Goal: Transaction & Acquisition: Book appointment/travel/reservation

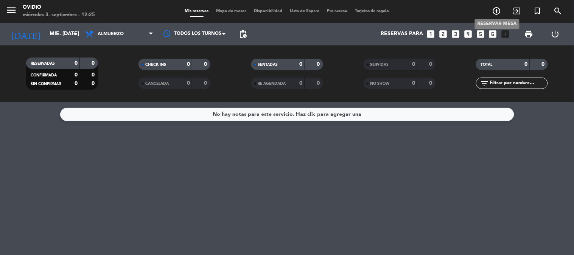
click at [494, 8] on icon "add_circle_outline" at bounding box center [496, 10] width 9 height 9
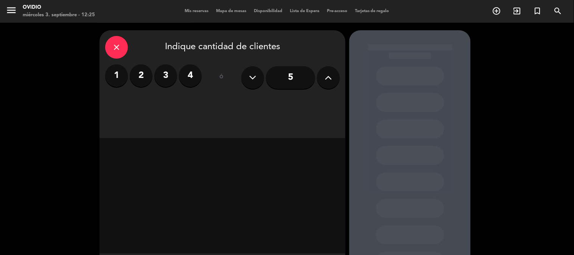
click at [287, 70] on input "5" at bounding box center [290, 77] width 49 height 23
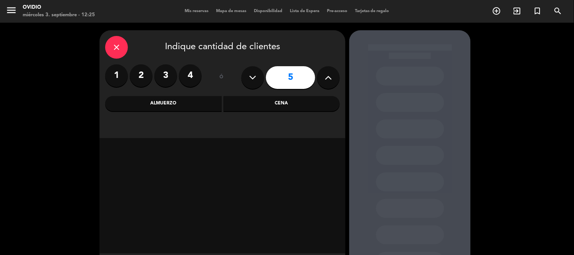
click at [288, 103] on div "Cena" at bounding box center [282, 103] width 116 height 15
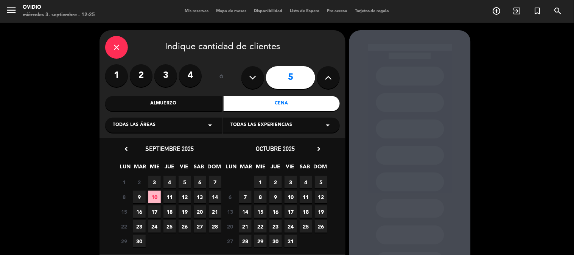
click at [186, 194] on span "12" at bounding box center [185, 197] width 12 height 12
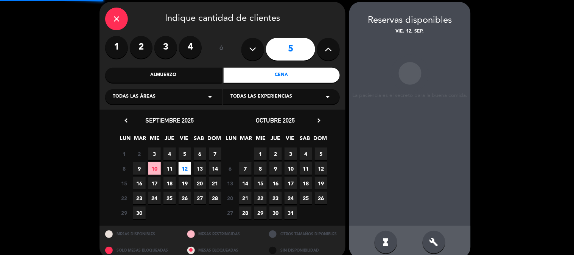
scroll to position [30, 0]
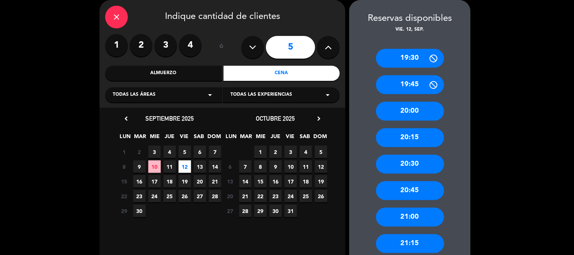
click at [185, 144] on div "1 2 3 4 5 6 7" at bounding box center [169, 151] width 106 height 15
click at [185, 150] on span "5" at bounding box center [185, 152] width 12 height 12
click at [419, 216] on div "21:00" at bounding box center [410, 217] width 68 height 19
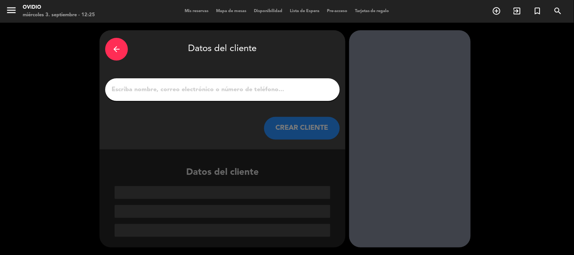
scroll to position [0, 0]
click at [204, 84] on input "1" at bounding box center [222, 89] width 223 height 11
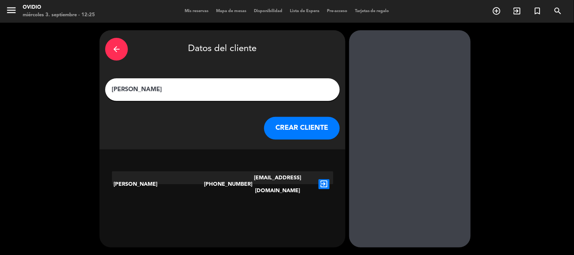
type input "[PERSON_NAME]"
click at [294, 119] on button "CREAR CLIENTE" at bounding box center [302, 128] width 76 height 23
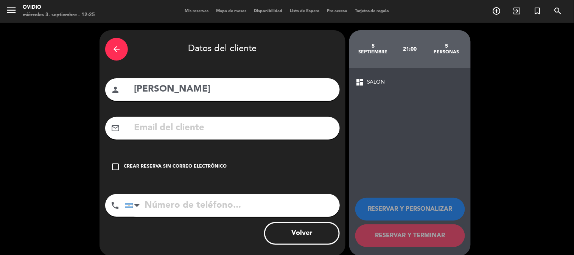
click at [122, 45] on div "arrow_back" at bounding box center [116, 49] width 23 height 23
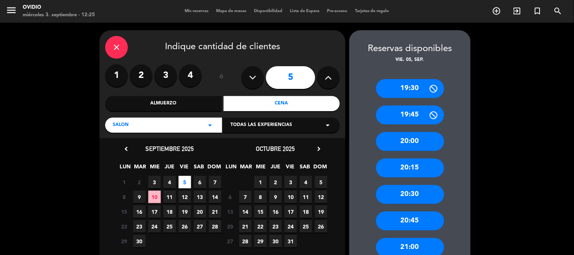
click at [430, 239] on div "21:00" at bounding box center [410, 247] width 68 height 19
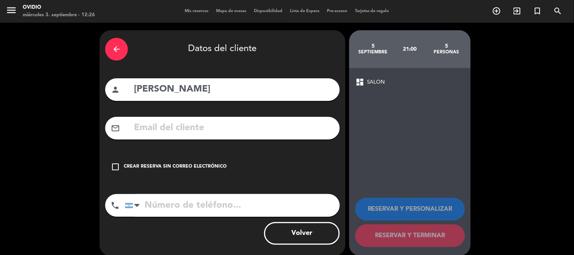
click at [119, 166] on icon "check_box_outline_blank" at bounding box center [115, 166] width 9 height 9
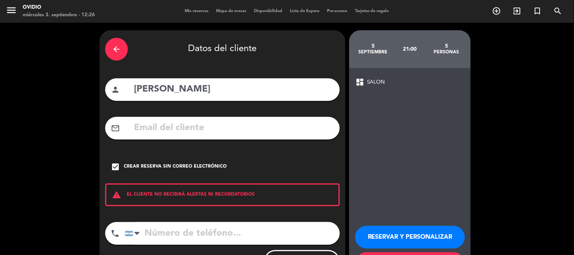
click at [225, 230] on input "tel" at bounding box center [232, 233] width 215 height 23
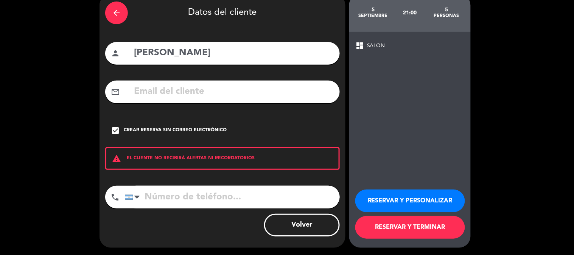
click at [429, 228] on button "RESERVAR Y TERMINAR" at bounding box center [410, 227] width 110 height 23
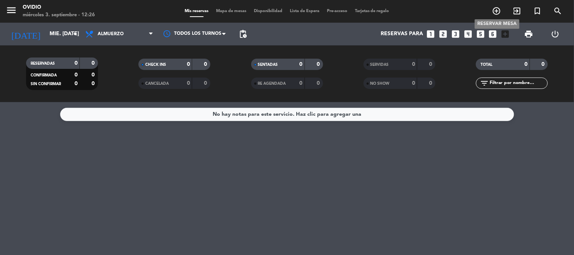
click at [501, 9] on icon "add_circle_outline" at bounding box center [496, 10] width 9 height 9
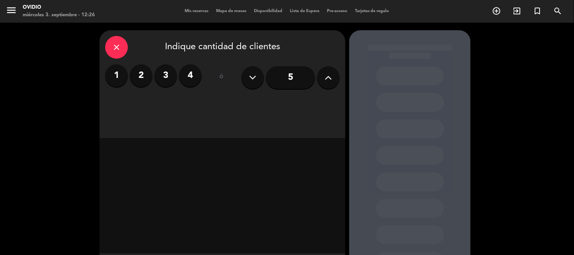
click at [185, 77] on label "4" at bounding box center [190, 75] width 23 height 23
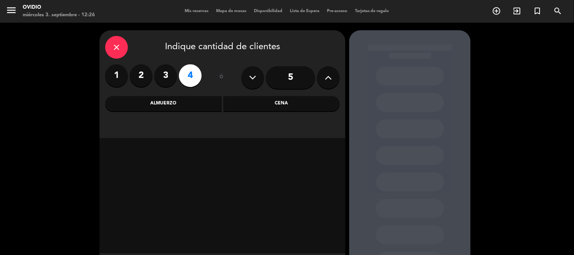
click at [259, 101] on div "Cena" at bounding box center [282, 103] width 116 height 15
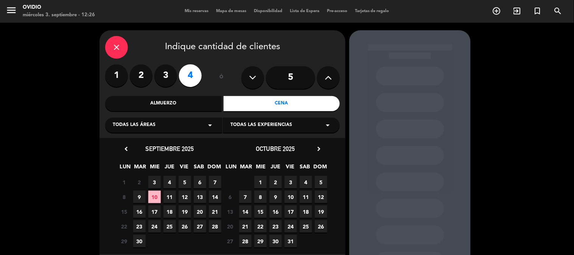
click at [184, 183] on span "5" at bounding box center [185, 182] width 12 height 12
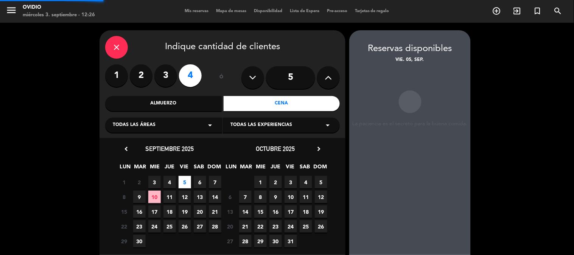
scroll to position [30, 0]
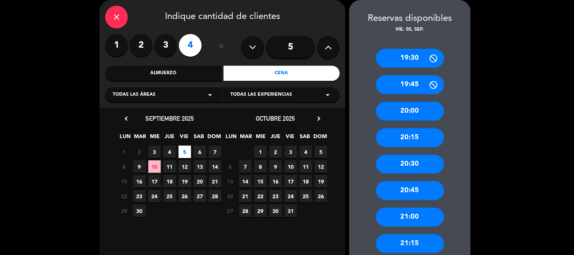
click at [409, 212] on div "21:00" at bounding box center [410, 217] width 68 height 19
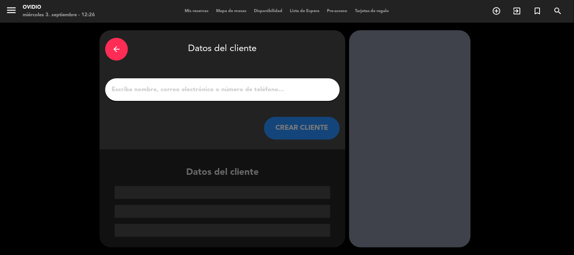
scroll to position [0, 0]
click at [214, 88] on input "1" at bounding box center [222, 89] width 223 height 11
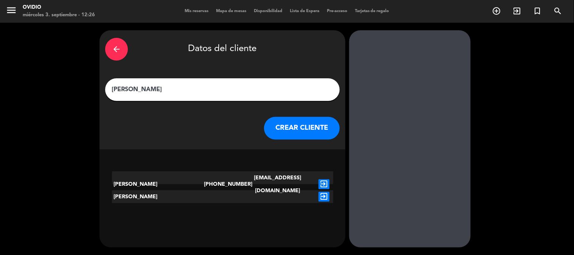
type input "[PERSON_NAME]"
click at [326, 179] on icon "exit_to_app" at bounding box center [323, 184] width 11 height 10
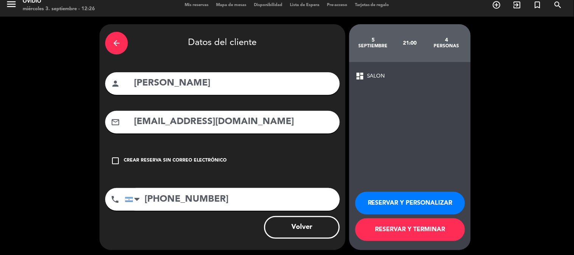
scroll to position [8, 0]
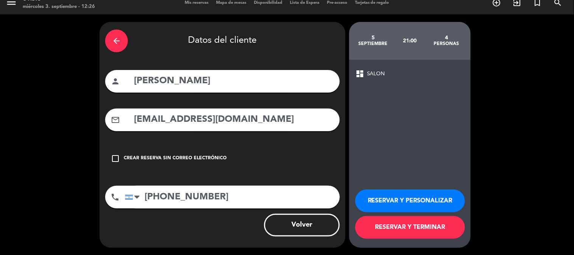
click at [134, 81] on input "[PERSON_NAME]" at bounding box center [233, 81] width 201 height 16
type input "(9) [PERSON_NAME]"
click at [397, 224] on button "RESERVAR Y TERMINAR" at bounding box center [410, 227] width 110 height 23
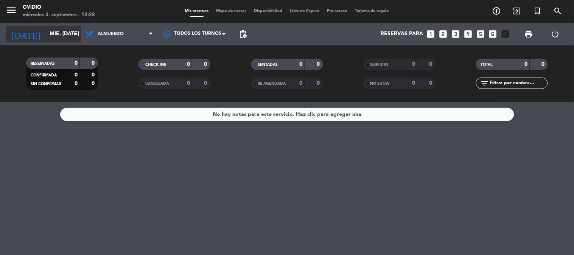
click at [51, 32] on input "mié. [DATE]" at bounding box center [82, 34] width 72 height 14
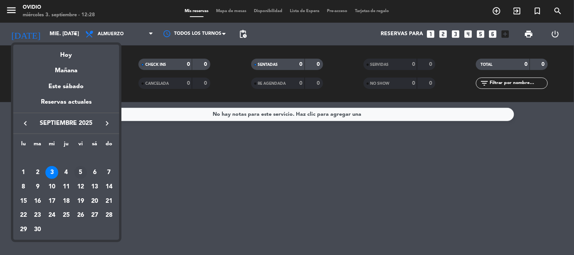
click at [78, 169] on div "5" at bounding box center [80, 172] width 13 height 13
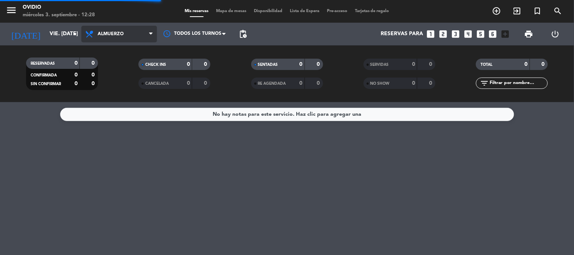
click at [126, 40] on span "Almuerzo" at bounding box center [119, 34] width 76 height 17
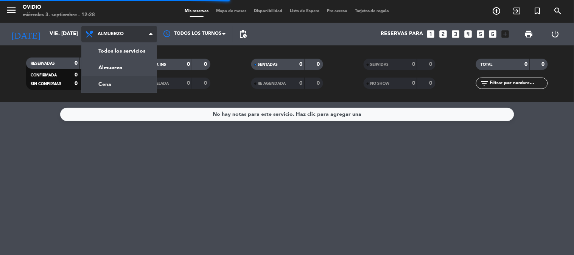
click at [129, 82] on div "menu [PERSON_NAME] miércoles 3. septiembre - 12:28 Mis reservas Mapa de mesas D…" at bounding box center [287, 51] width 574 height 102
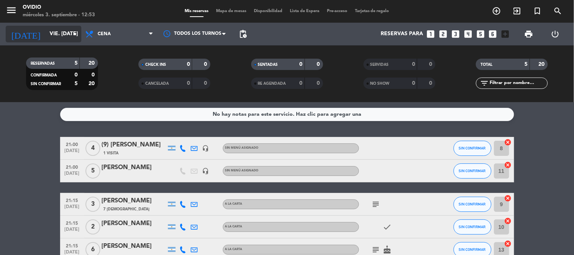
click at [61, 34] on input "vie. [DATE]" at bounding box center [82, 34] width 72 height 14
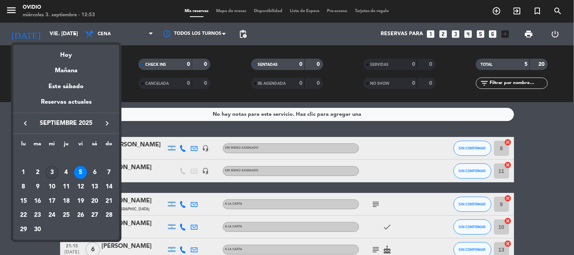
click at [52, 175] on div "3" at bounding box center [51, 172] width 13 height 13
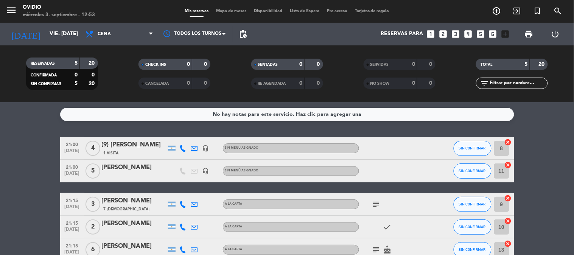
type input "mié. [DATE]"
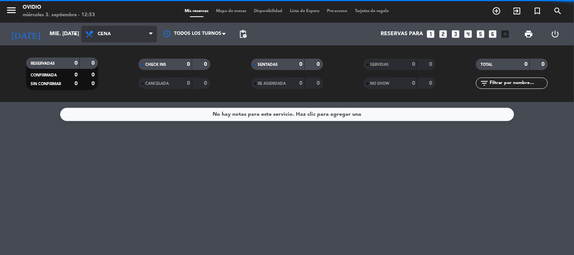
click at [127, 35] on span "Cena" at bounding box center [119, 34] width 76 height 17
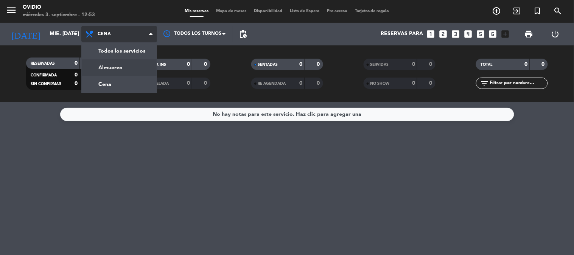
click at [123, 69] on div "menu [PERSON_NAME] miércoles 3. septiembre - 12:53 Mis reservas Mapa de mesas D…" at bounding box center [287, 51] width 574 height 102
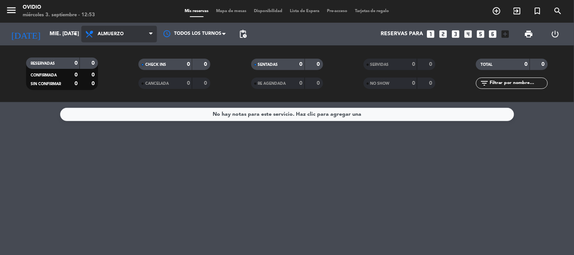
click at [115, 33] on span "Almuerzo" at bounding box center [111, 33] width 26 height 5
click at [113, 84] on div "menu [PERSON_NAME] miércoles 3. septiembre - 12:53 Mis reservas Mapa de mesas D…" at bounding box center [287, 51] width 574 height 102
click at [185, 166] on div "No hay notas para este servicio. Haz clic para agregar una" at bounding box center [287, 178] width 574 height 153
click at [126, 31] on span "Cena" at bounding box center [119, 34] width 76 height 17
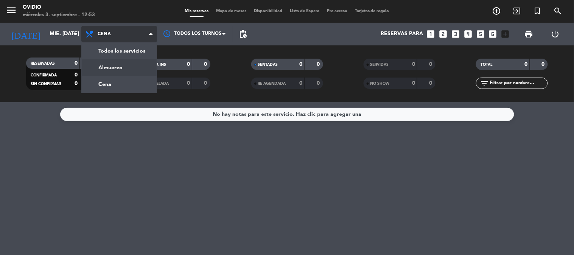
click at [118, 69] on div "menu [PERSON_NAME] miércoles 3. septiembre - 12:53 Mis reservas Mapa de mesas D…" at bounding box center [287, 51] width 574 height 102
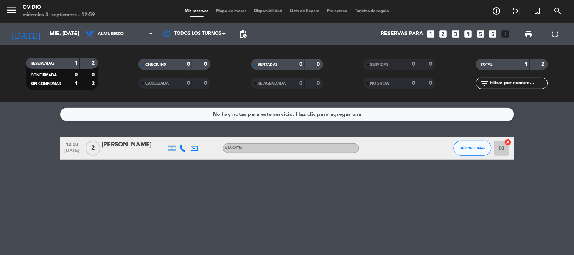
click at [62, 186] on div "No hay notas para este servicio. Haz clic para agregar una 13:00 [DATE] 2 [PERS…" at bounding box center [287, 178] width 574 height 153
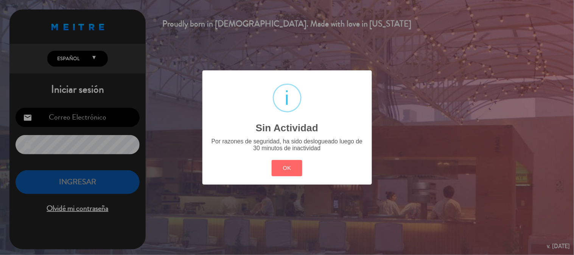
type input "[EMAIL_ADDRESS][PERSON_NAME][DOMAIN_NAME]"
